Goal: Task Accomplishment & Management: Use online tool/utility

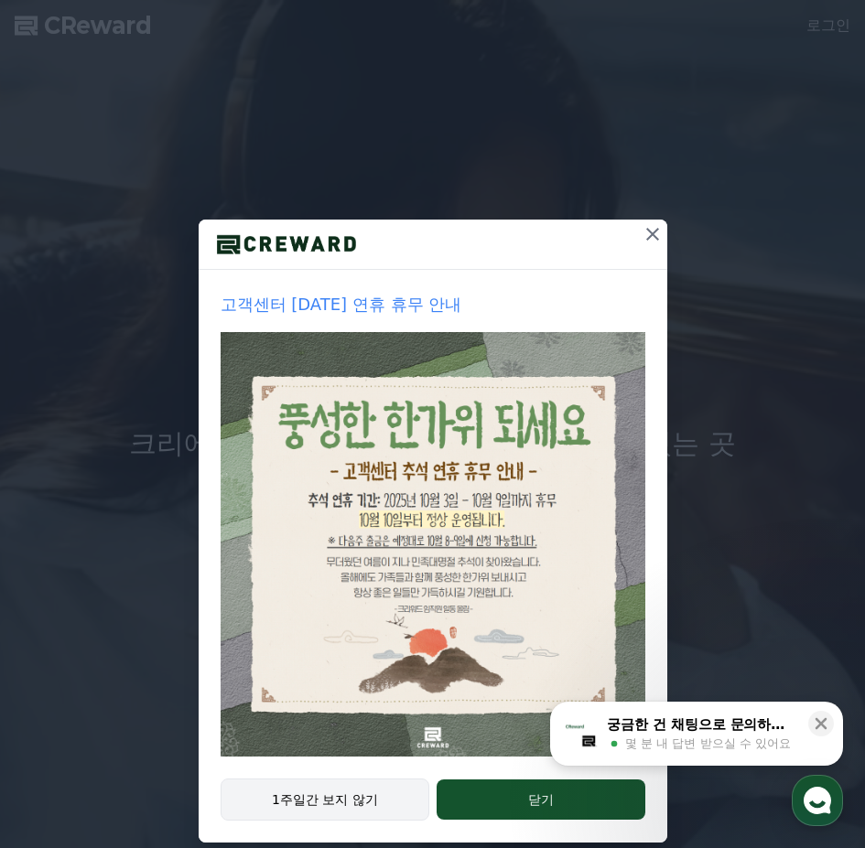
click at [378, 797] on button "1주일간 보지 않기" at bounding box center [326, 800] width 210 height 42
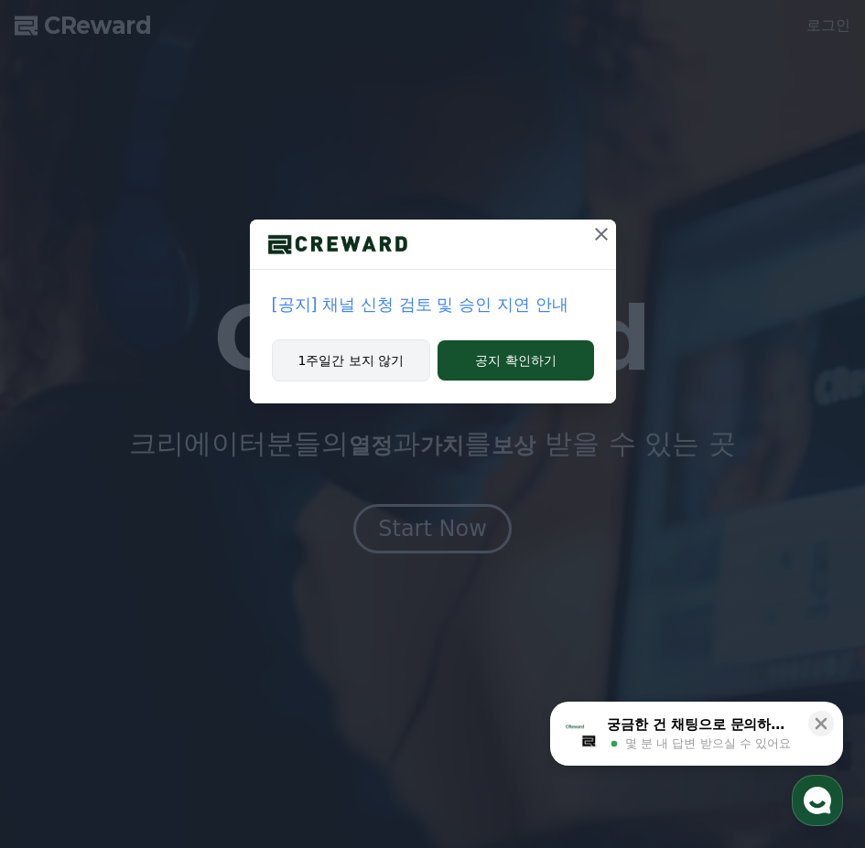
click at [375, 357] on button "1주일간 보지 않기" at bounding box center [351, 360] width 159 height 42
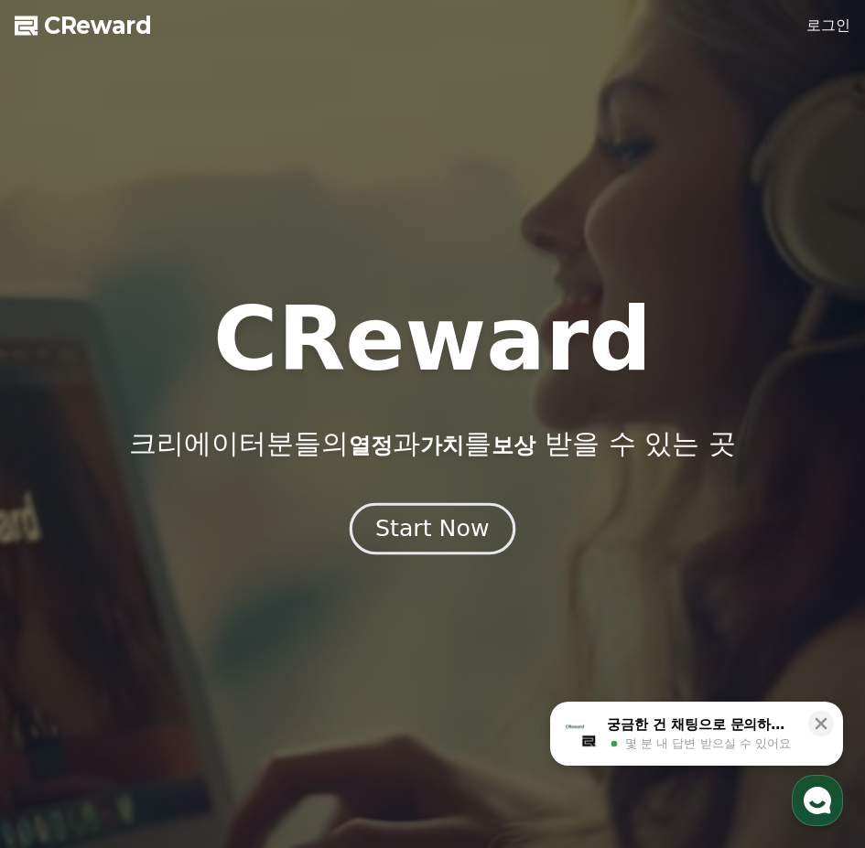
click at [430, 536] on div "Start Now" at bounding box center [431, 528] width 113 height 31
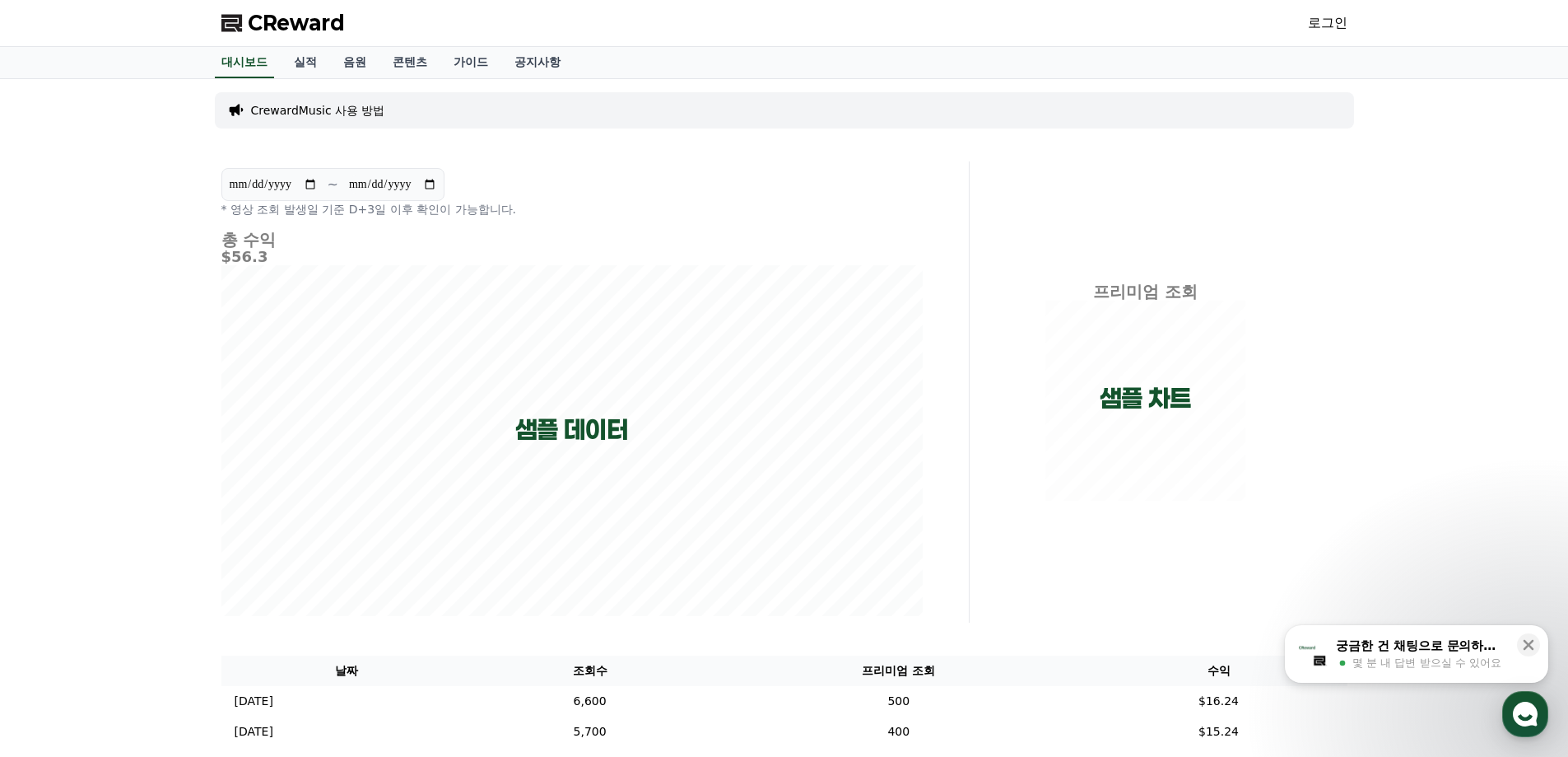
click at [777, 24] on link "로그인" at bounding box center [1328, 23] width 40 height 20
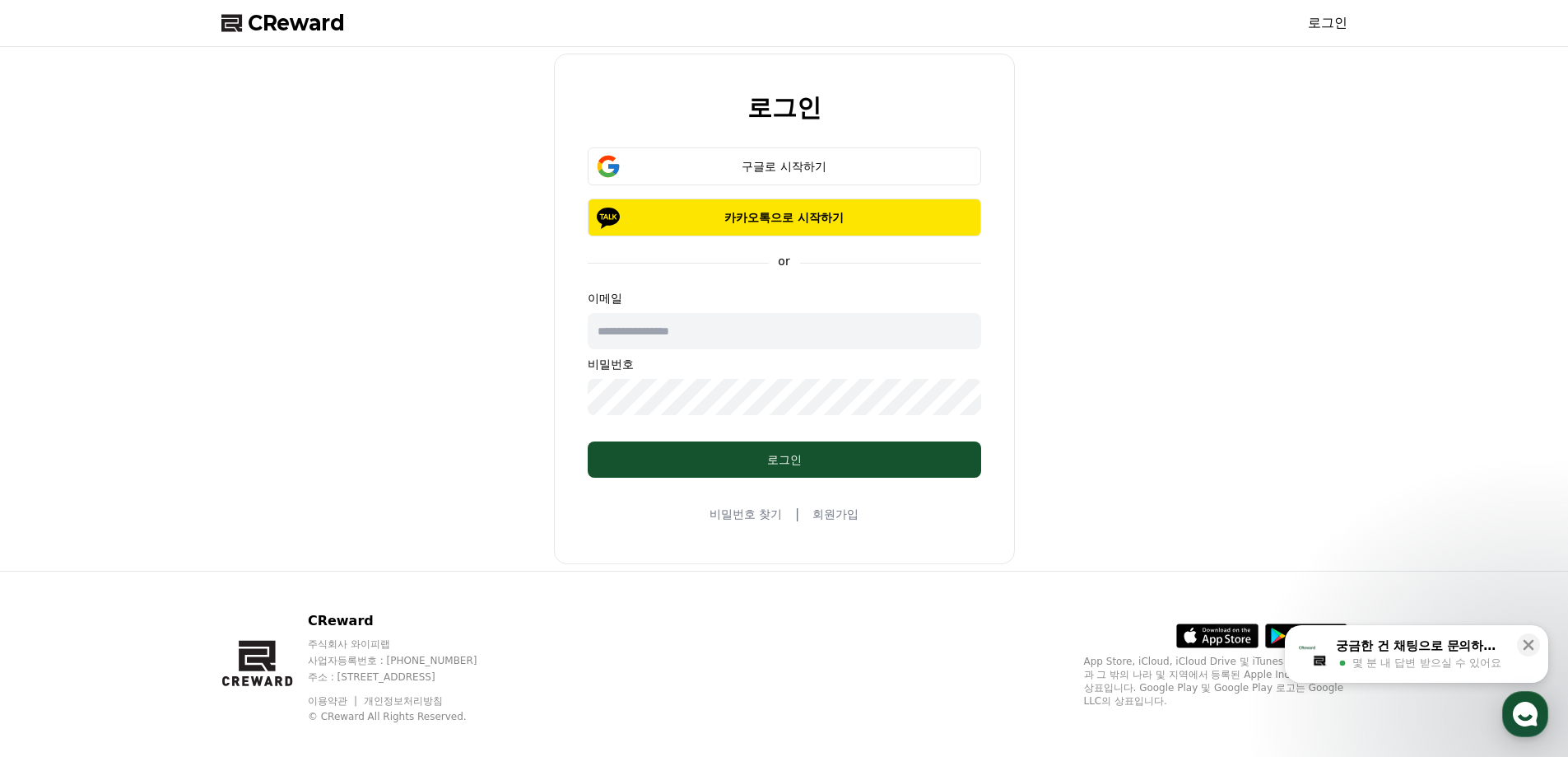
drag, startPoint x: 700, startPoint y: 338, endPoint x: 596, endPoint y: 557, distance: 242.4
click at [699, 338] on input "text" at bounding box center [784, 331] width 393 height 36
